Goal: Task Accomplishment & Management: Complete application form

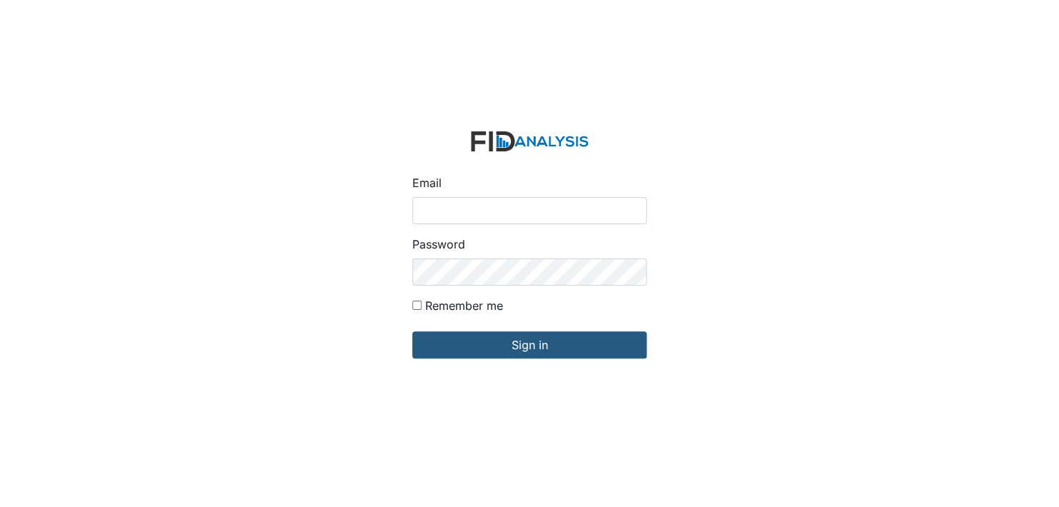
click at [439, 204] on input "Email" at bounding box center [529, 210] width 234 height 27
type input "[EMAIL_ADDRESS][DOMAIN_NAME]"
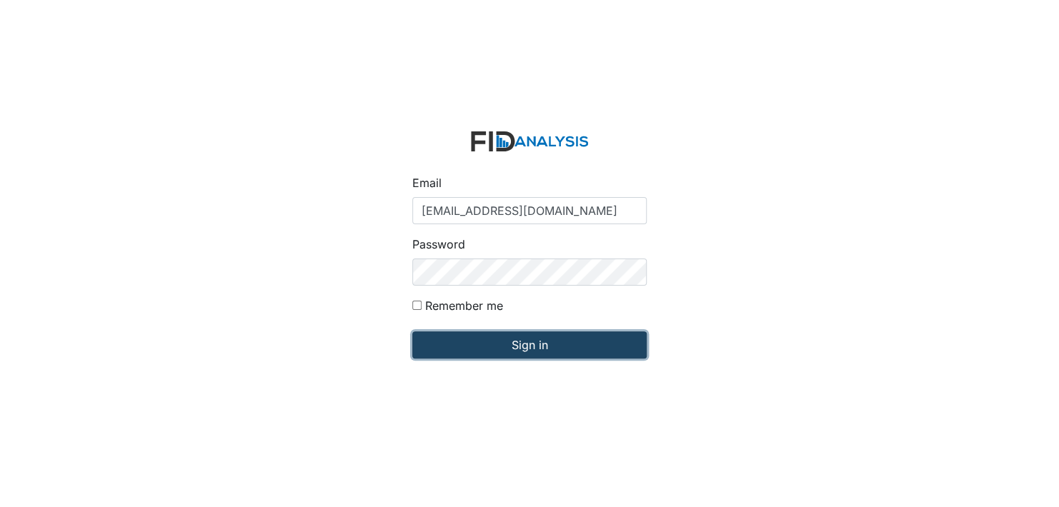
drag, startPoint x: 514, startPoint y: 344, endPoint x: 512, endPoint y: 354, distance: 10.2
click at [515, 344] on input "Sign in" at bounding box center [529, 345] width 234 height 27
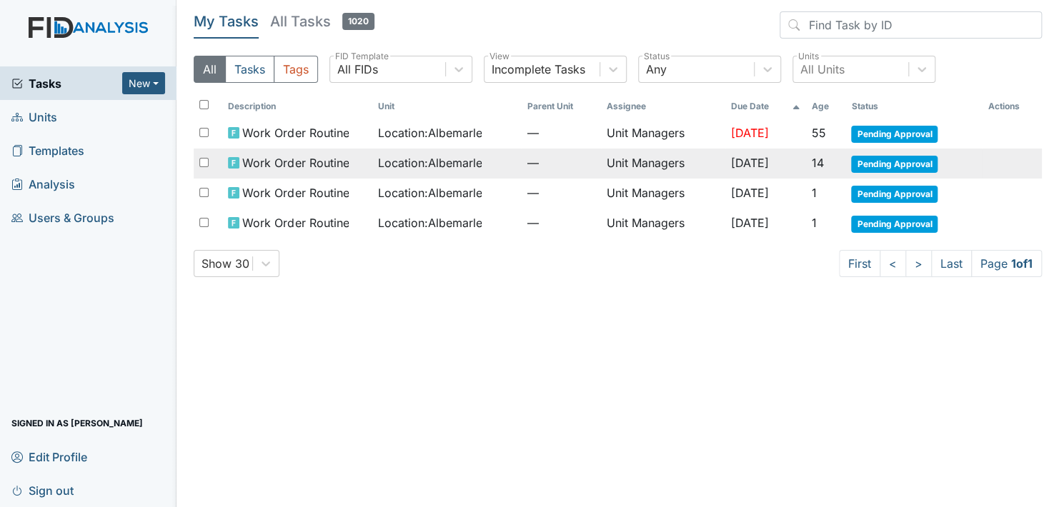
click at [907, 161] on span "Pending Approval" at bounding box center [894, 164] width 86 height 17
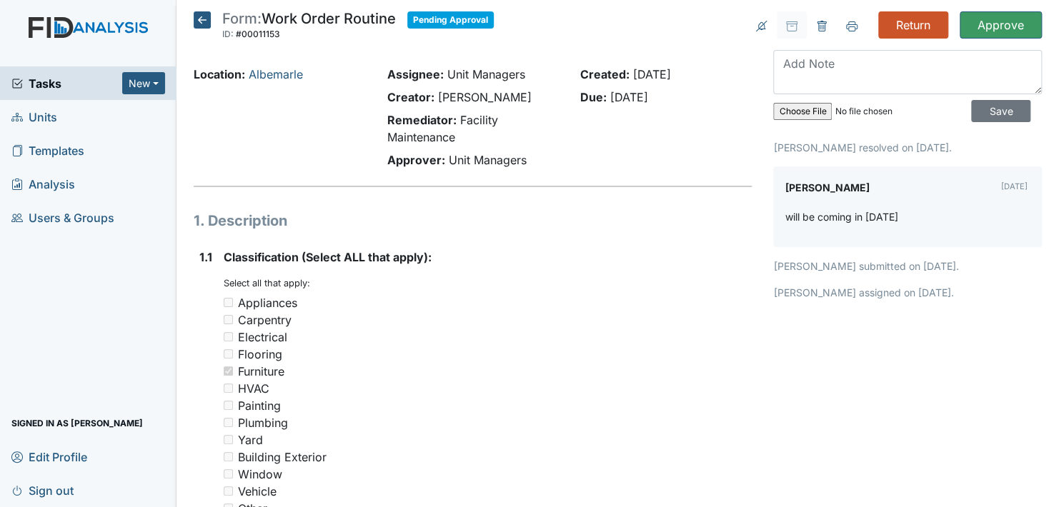
click at [199, 14] on icon at bounding box center [202, 19] width 17 height 17
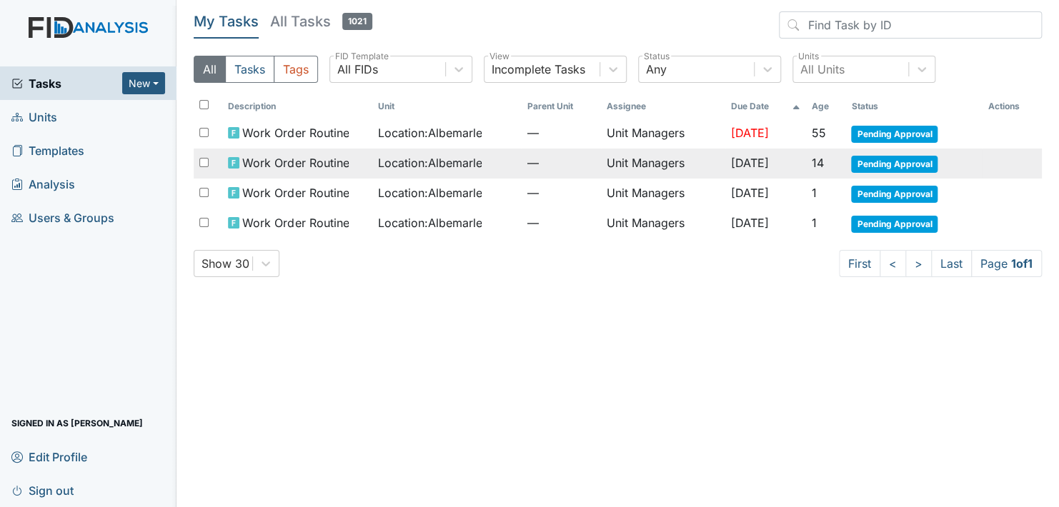
click at [905, 162] on span "Pending Approval" at bounding box center [894, 164] width 86 height 17
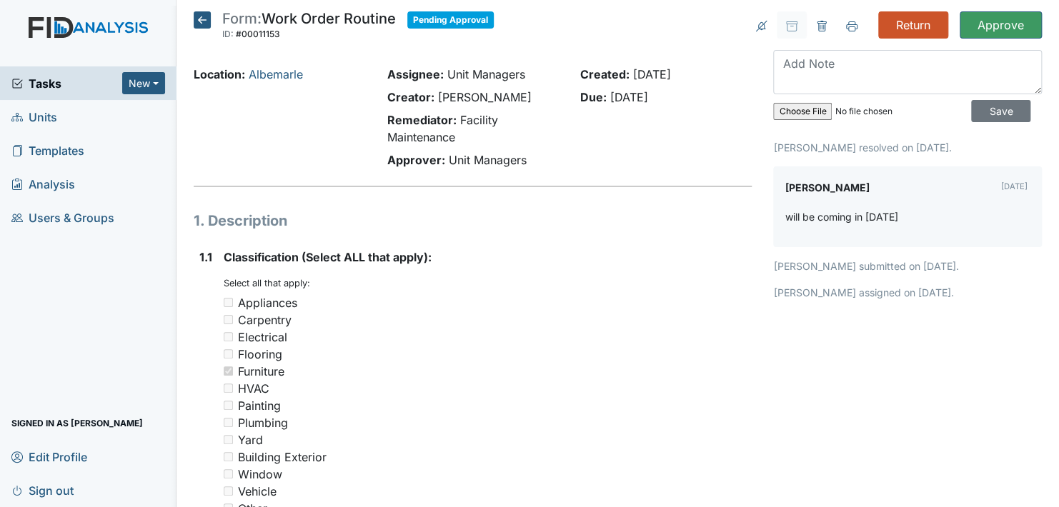
drag, startPoint x: 667, startPoint y: 243, endPoint x: 676, endPoint y: 202, distance: 41.8
click at [198, 24] on icon at bounding box center [202, 19] width 17 height 17
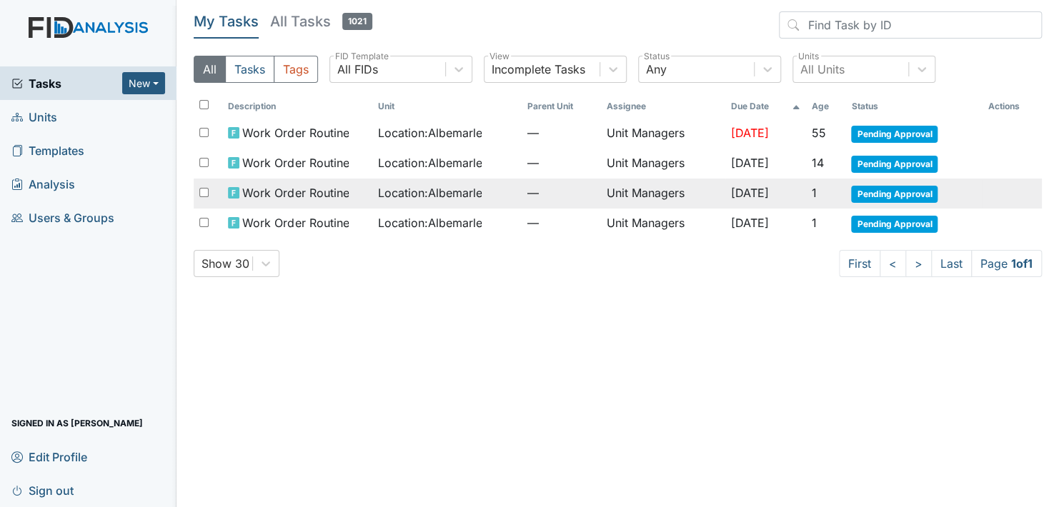
click at [894, 186] on span "Pending Approval" at bounding box center [894, 194] width 86 height 17
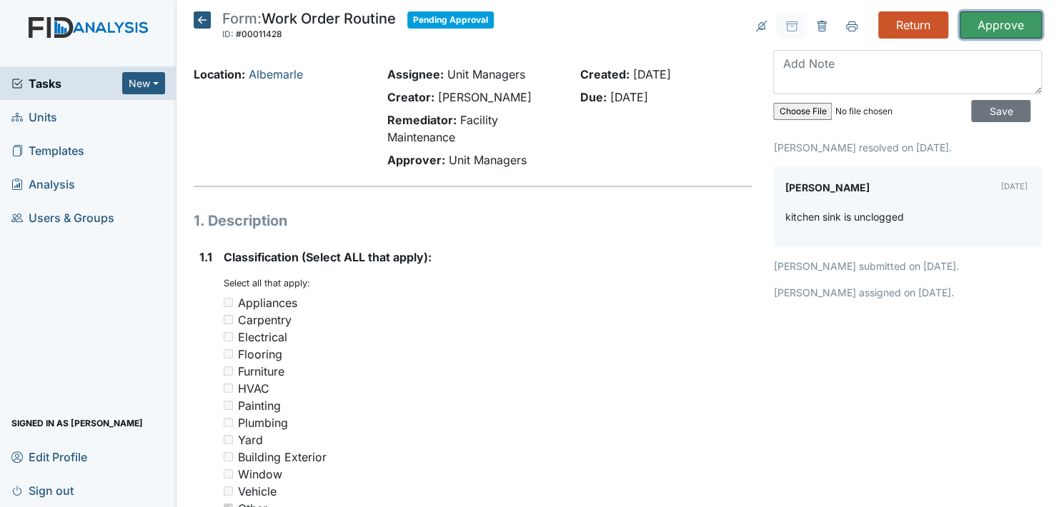
click at [993, 24] on input "Approve" at bounding box center [1001, 24] width 82 height 27
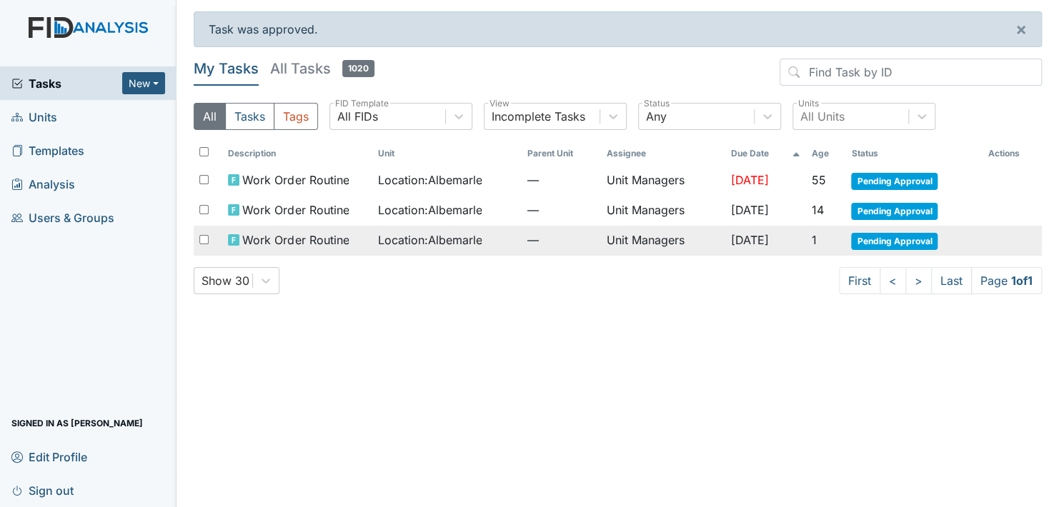
click at [877, 240] on span "Pending Approval" at bounding box center [894, 241] width 86 height 17
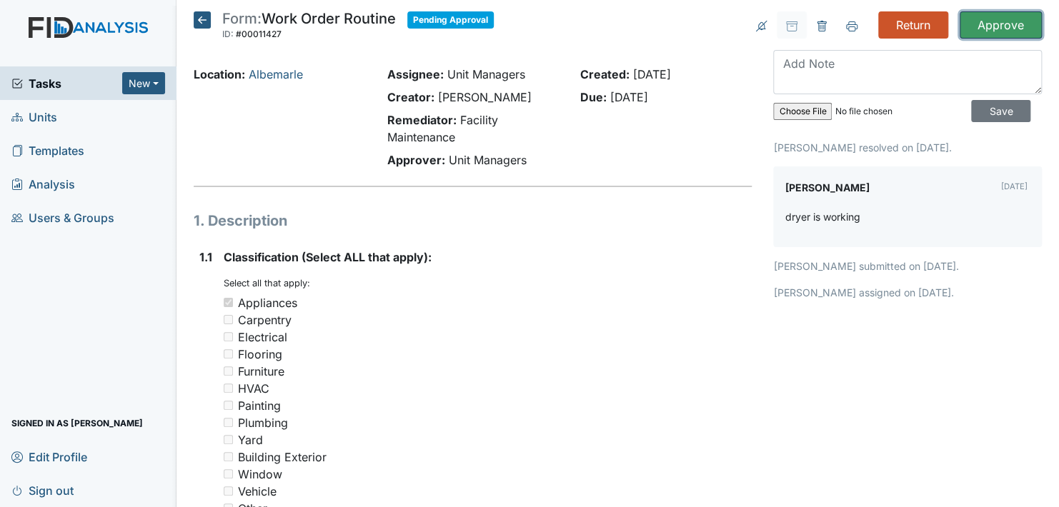
click at [993, 21] on input "Approve" at bounding box center [1001, 24] width 82 height 27
